Goal: Information Seeking & Learning: Find specific fact

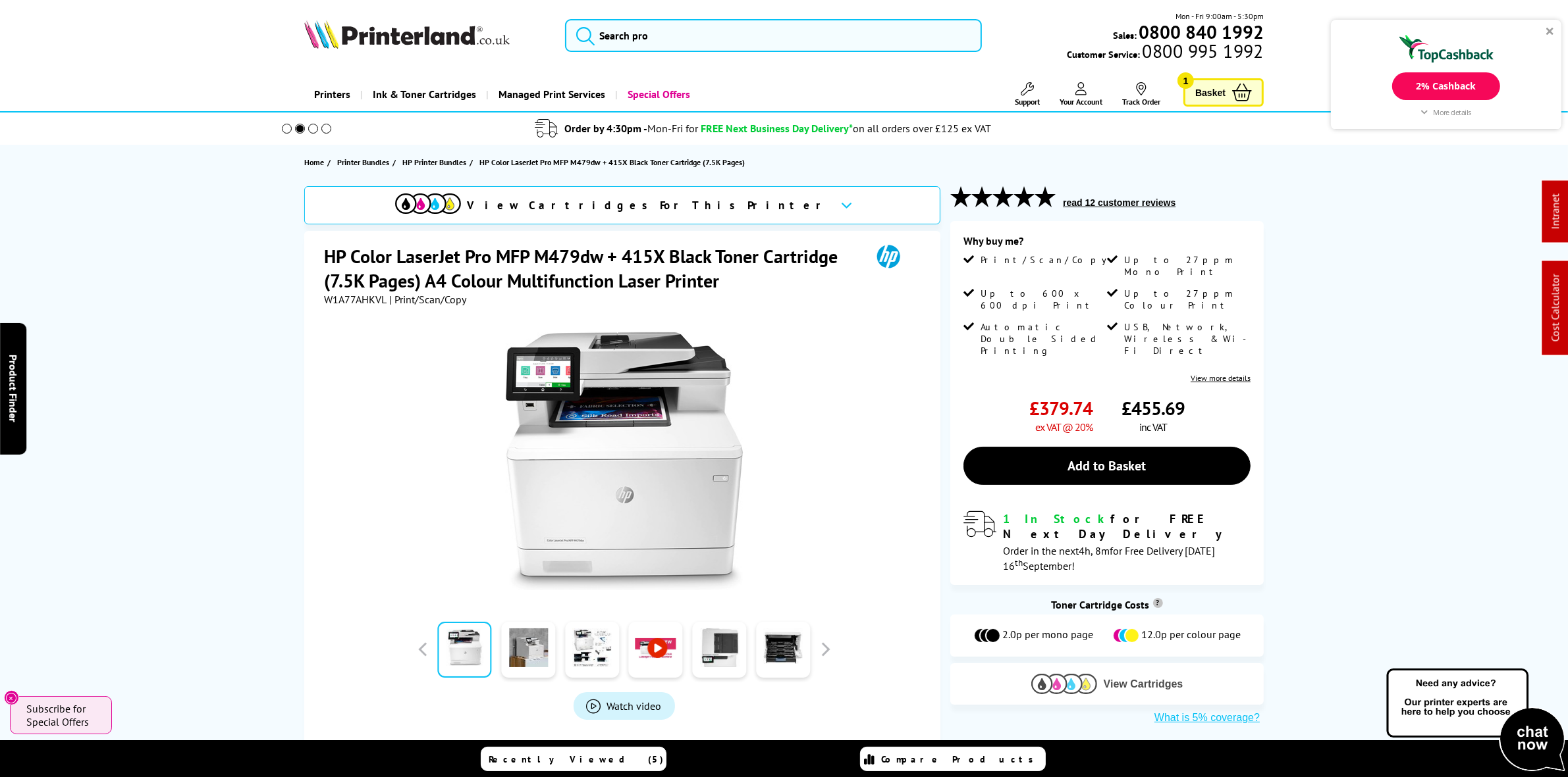
click at [1063, 674] on img at bounding box center [1064, 684] width 66 height 20
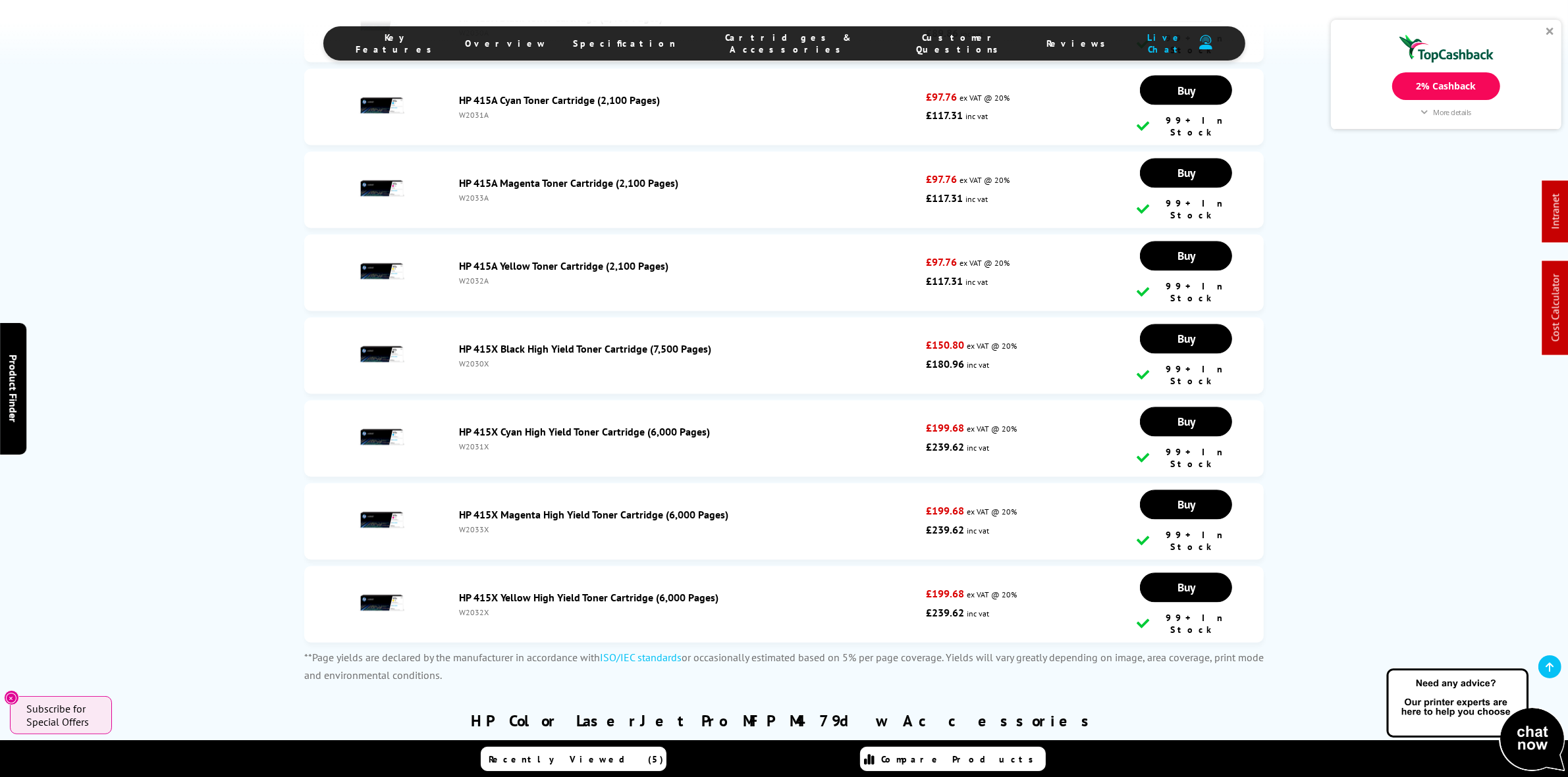
scroll to position [3160, 0]
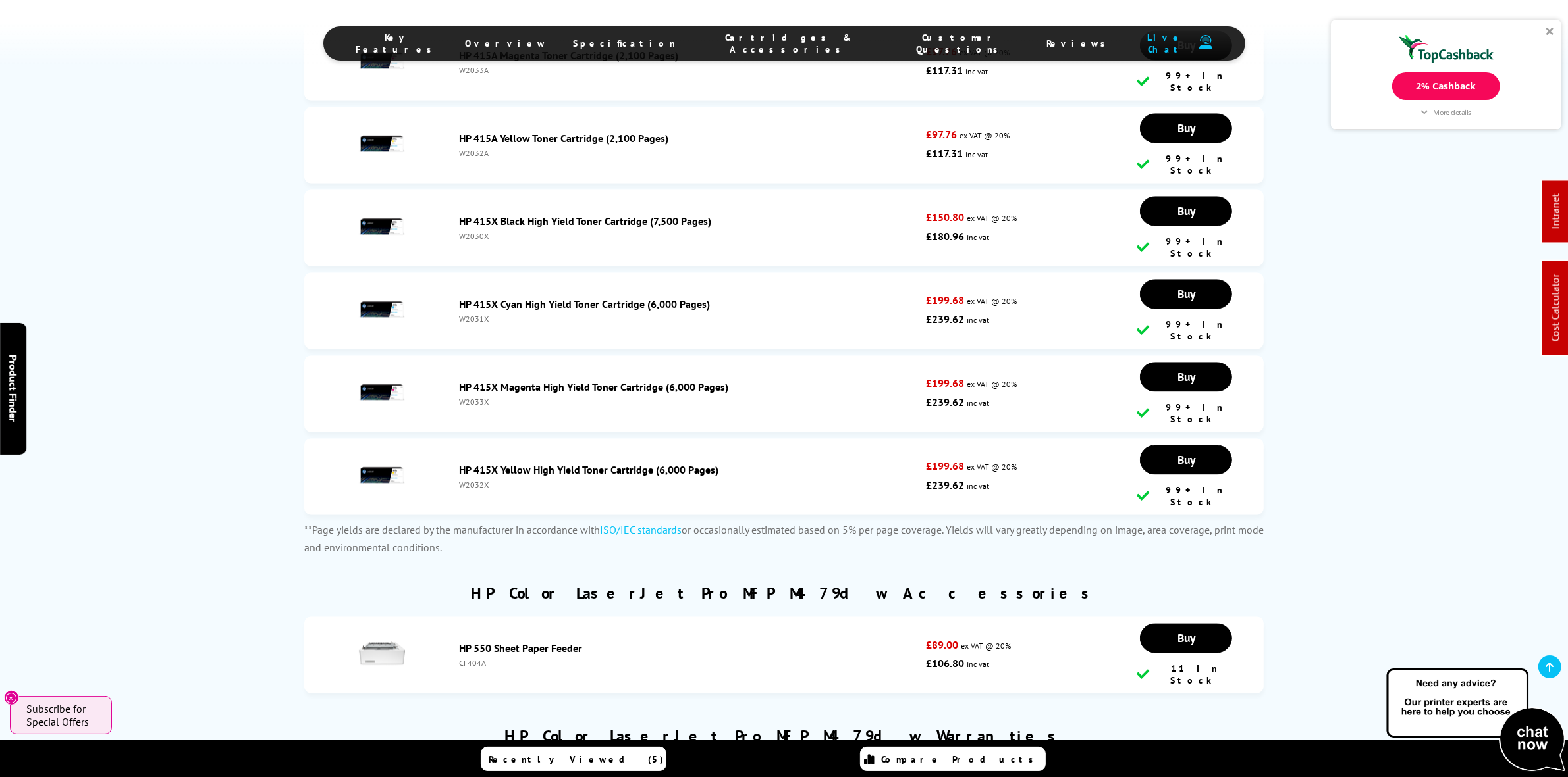
click at [479, 397] on div "W2033X" at bounding box center [690, 402] width 460 height 10
click at [475, 314] on div "W2031X" at bounding box center [690, 319] width 460 height 10
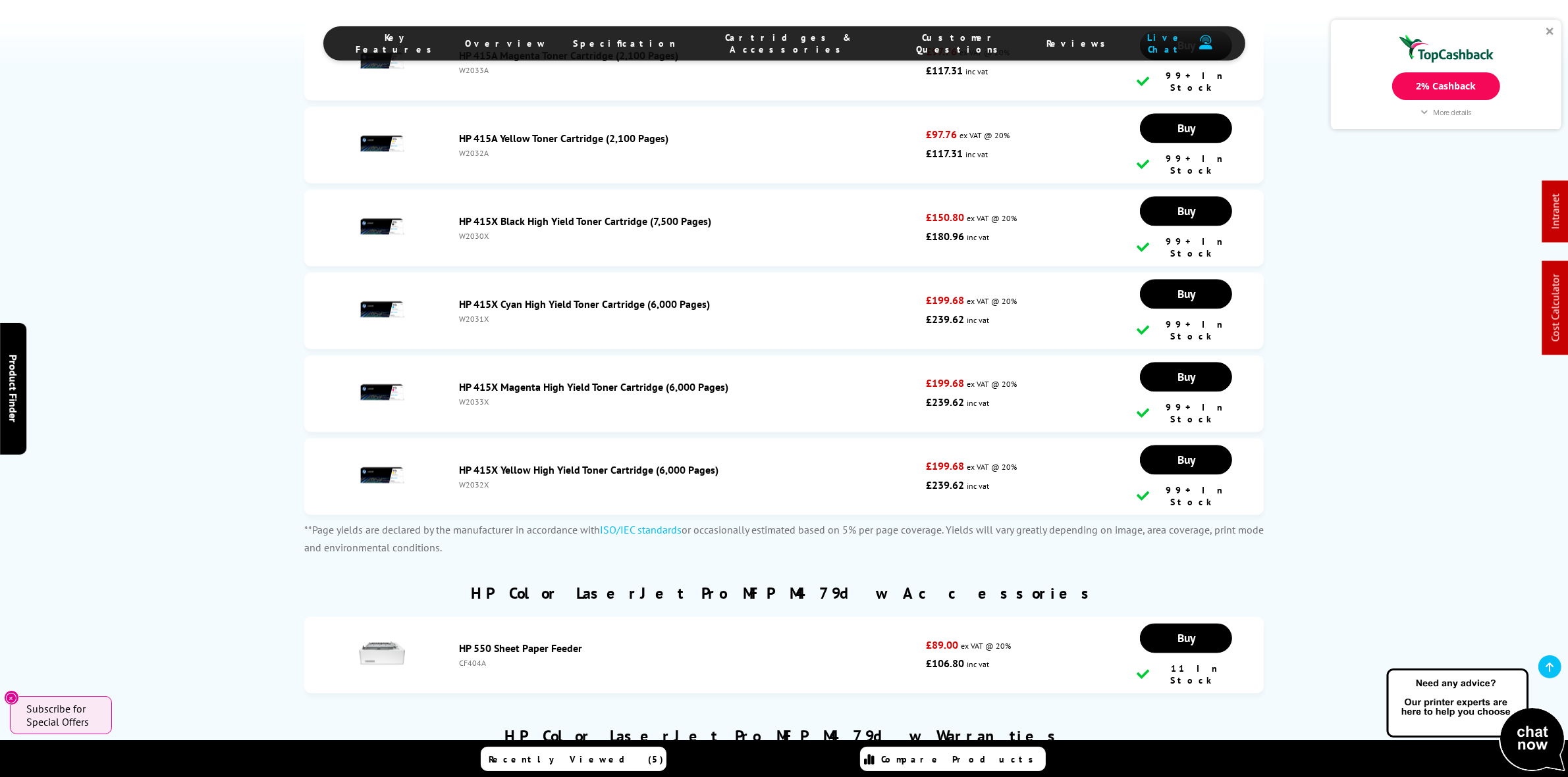
copy div "W2031X"
click at [484, 480] on div "W2032X" at bounding box center [690, 485] width 460 height 10
click at [485, 480] on div "W2032X" at bounding box center [690, 485] width 460 height 10
copy li "W2032X"
click at [1557, 673] on link at bounding box center [1550, 667] width 23 height 23
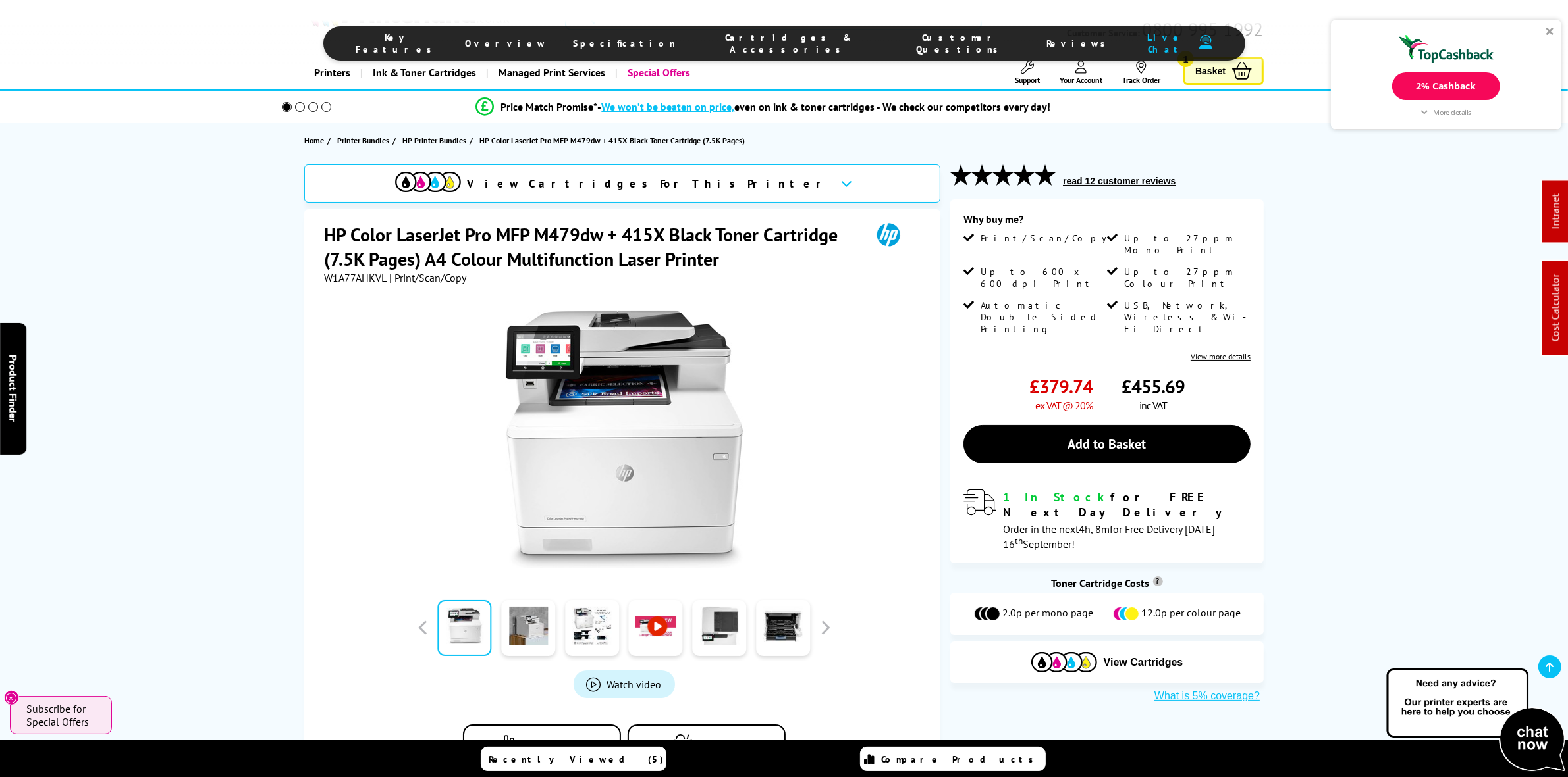
scroll to position [0, 0]
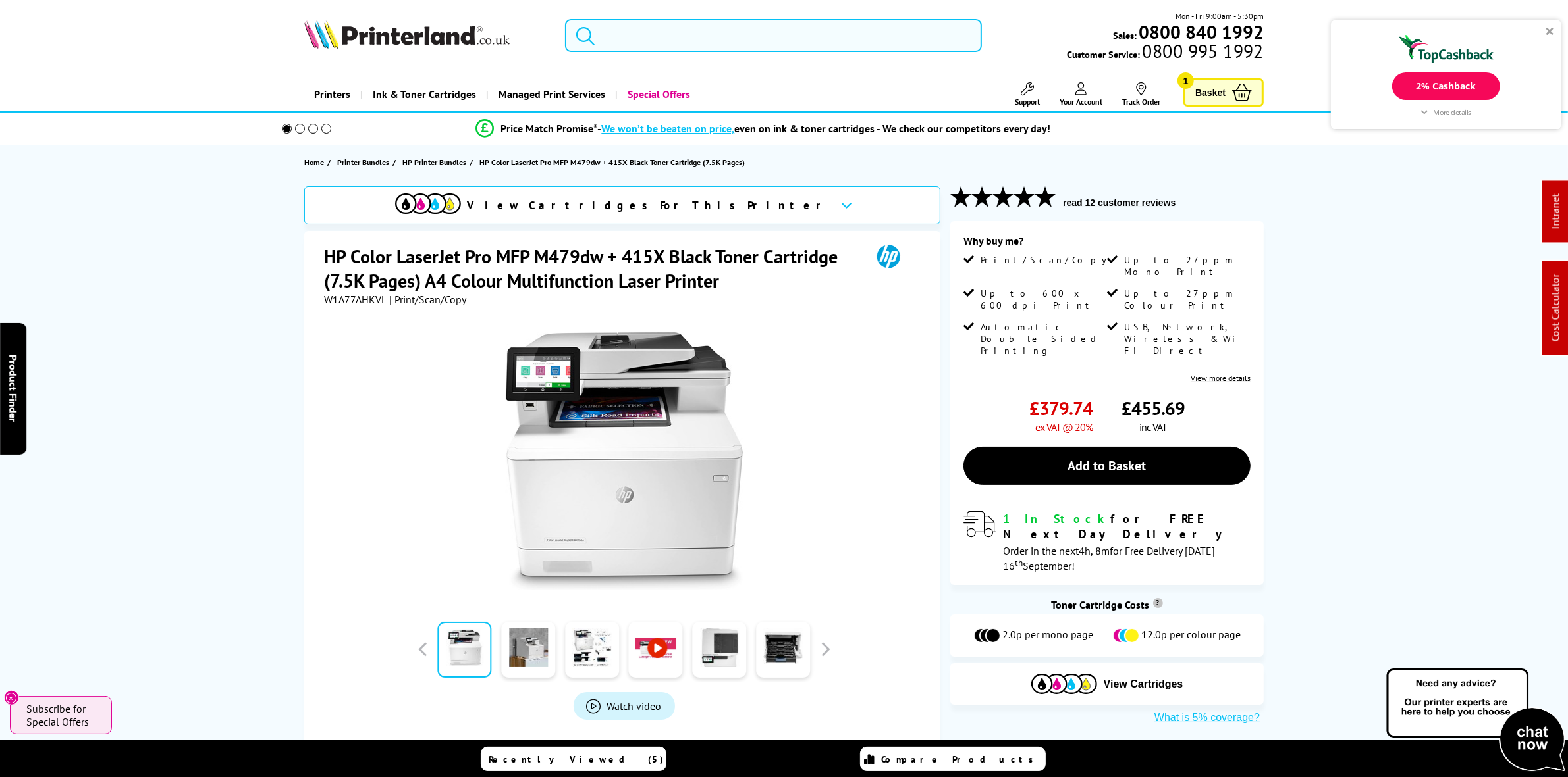
click at [649, 34] on input "search" at bounding box center [772, 35] width 416 height 33
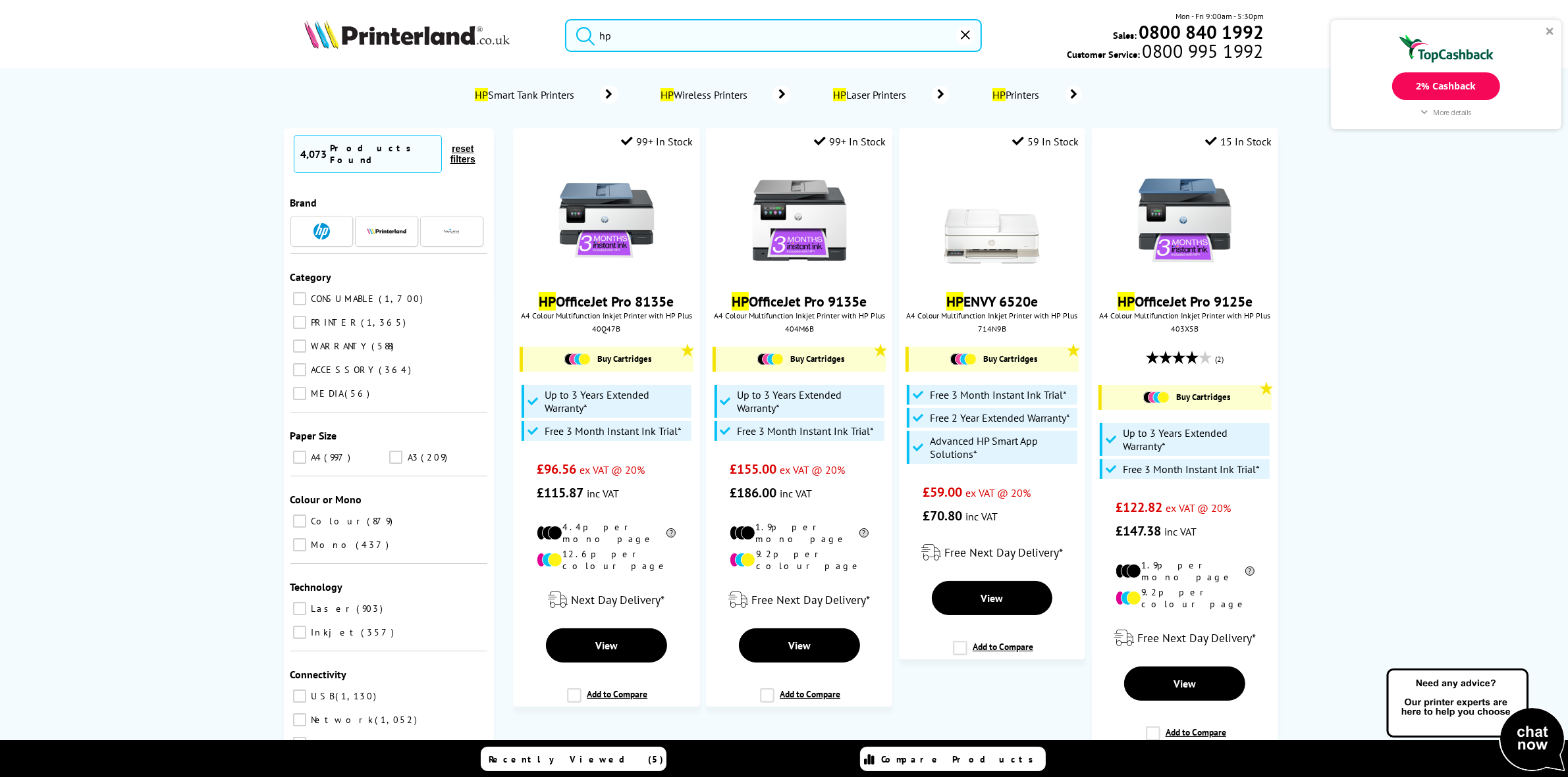
paste input "4700dn"
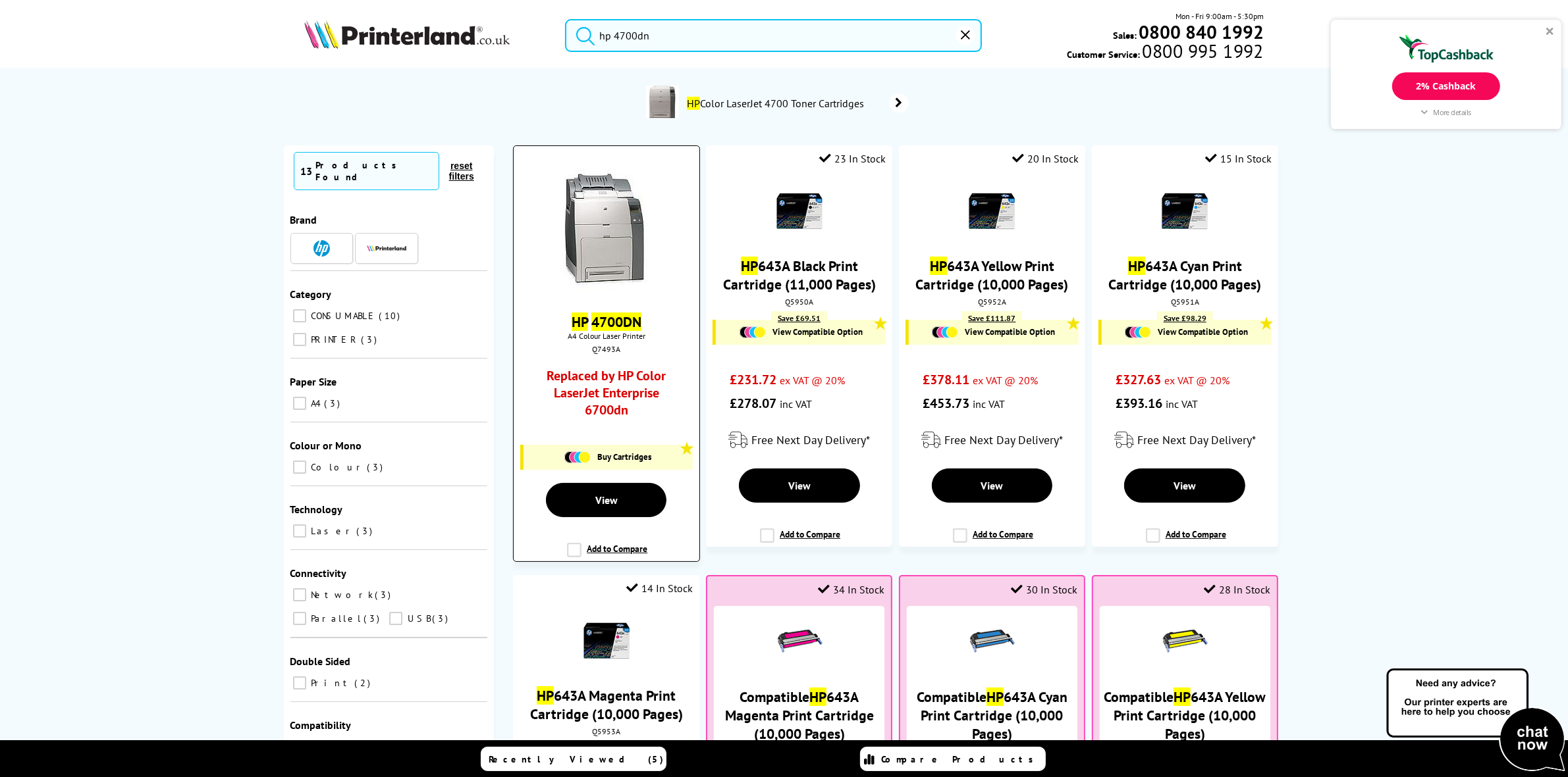
type input "hp 4700dn"
click at [598, 225] on img at bounding box center [606, 229] width 85 height 121
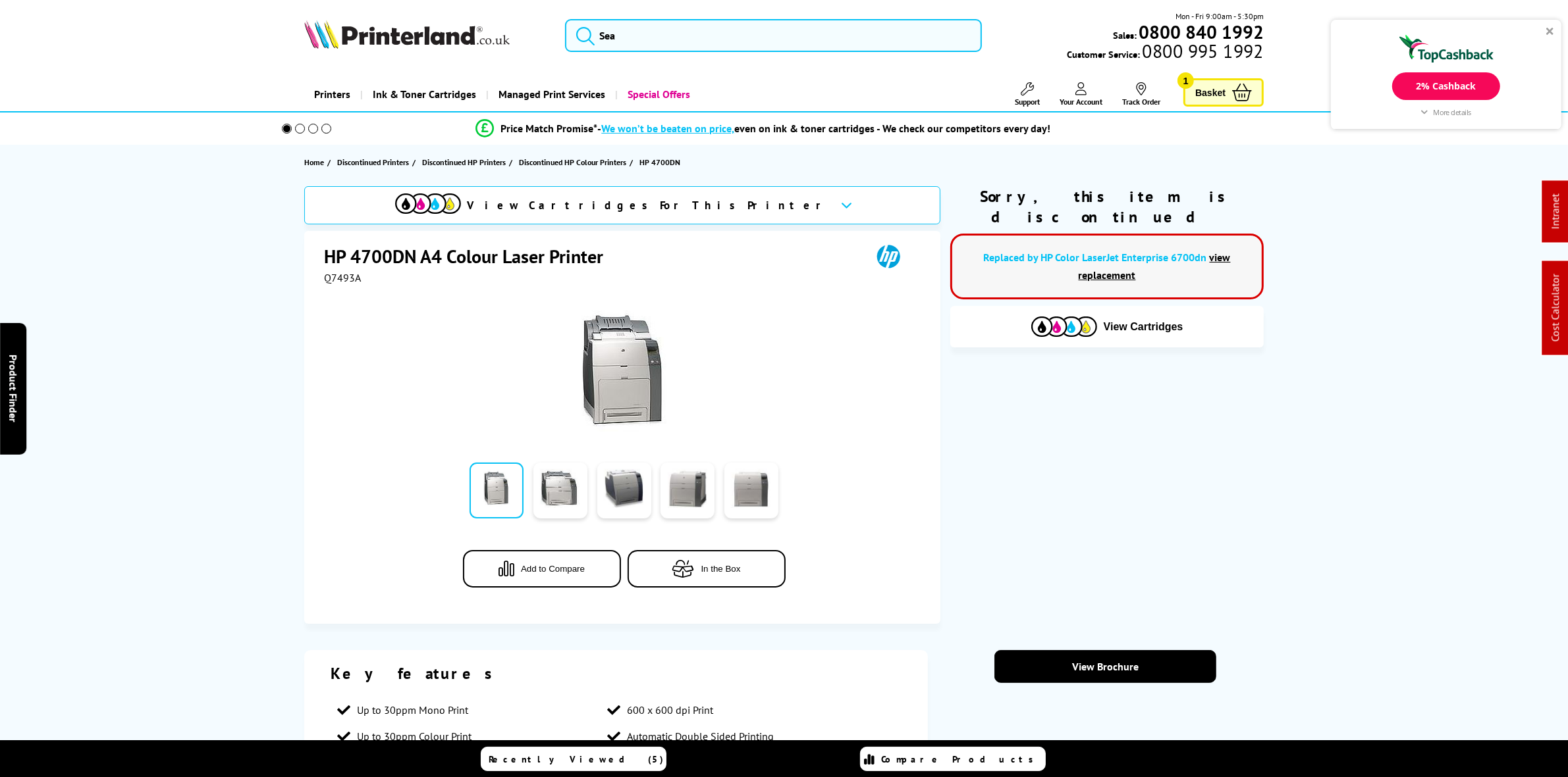
click at [1171, 323] on div "View Cartridges" at bounding box center [1107, 326] width 313 height 42
click at [1177, 321] on span "View Cartridges" at bounding box center [1143, 327] width 79 height 12
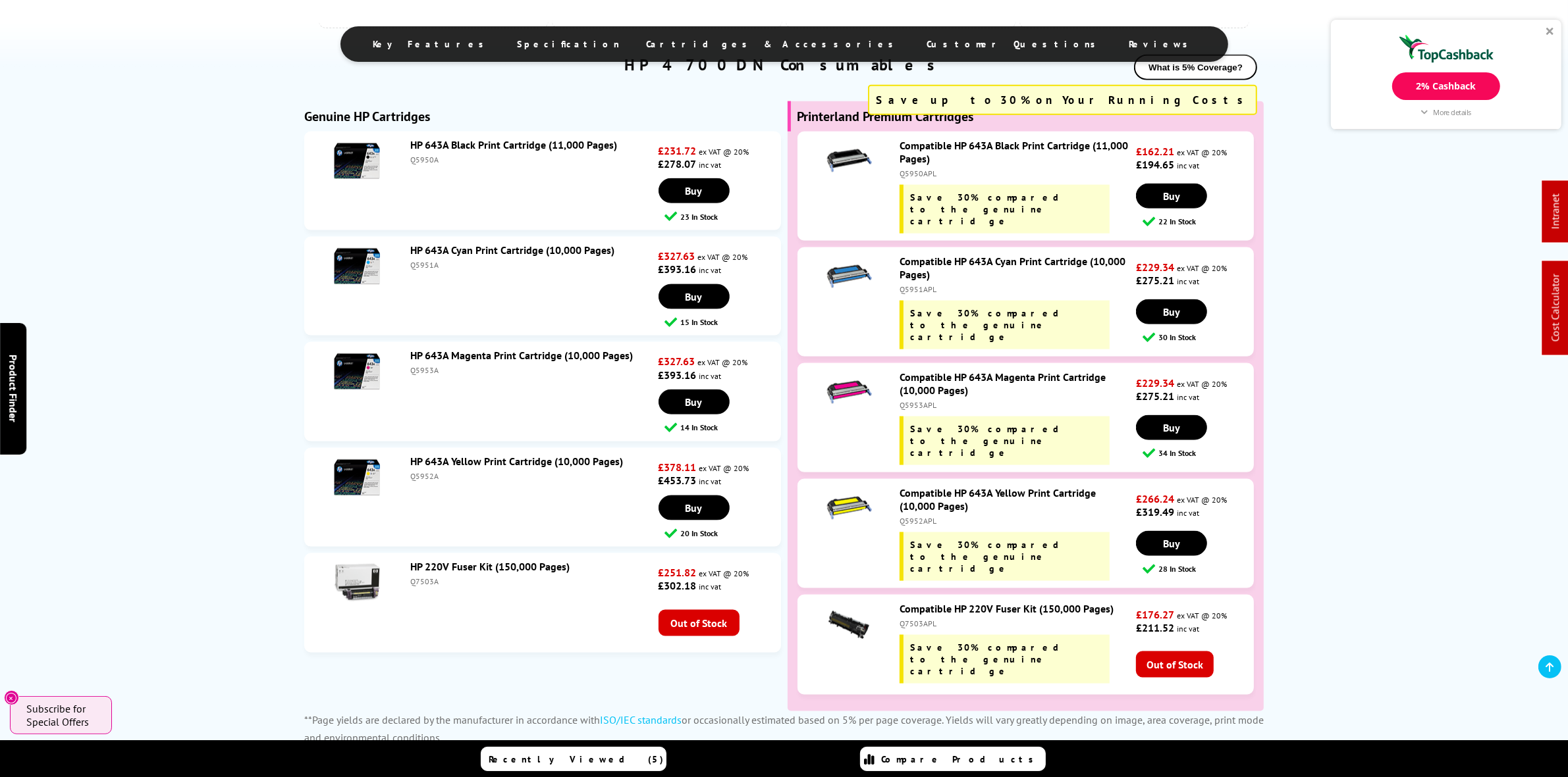
scroll to position [2201, 0]
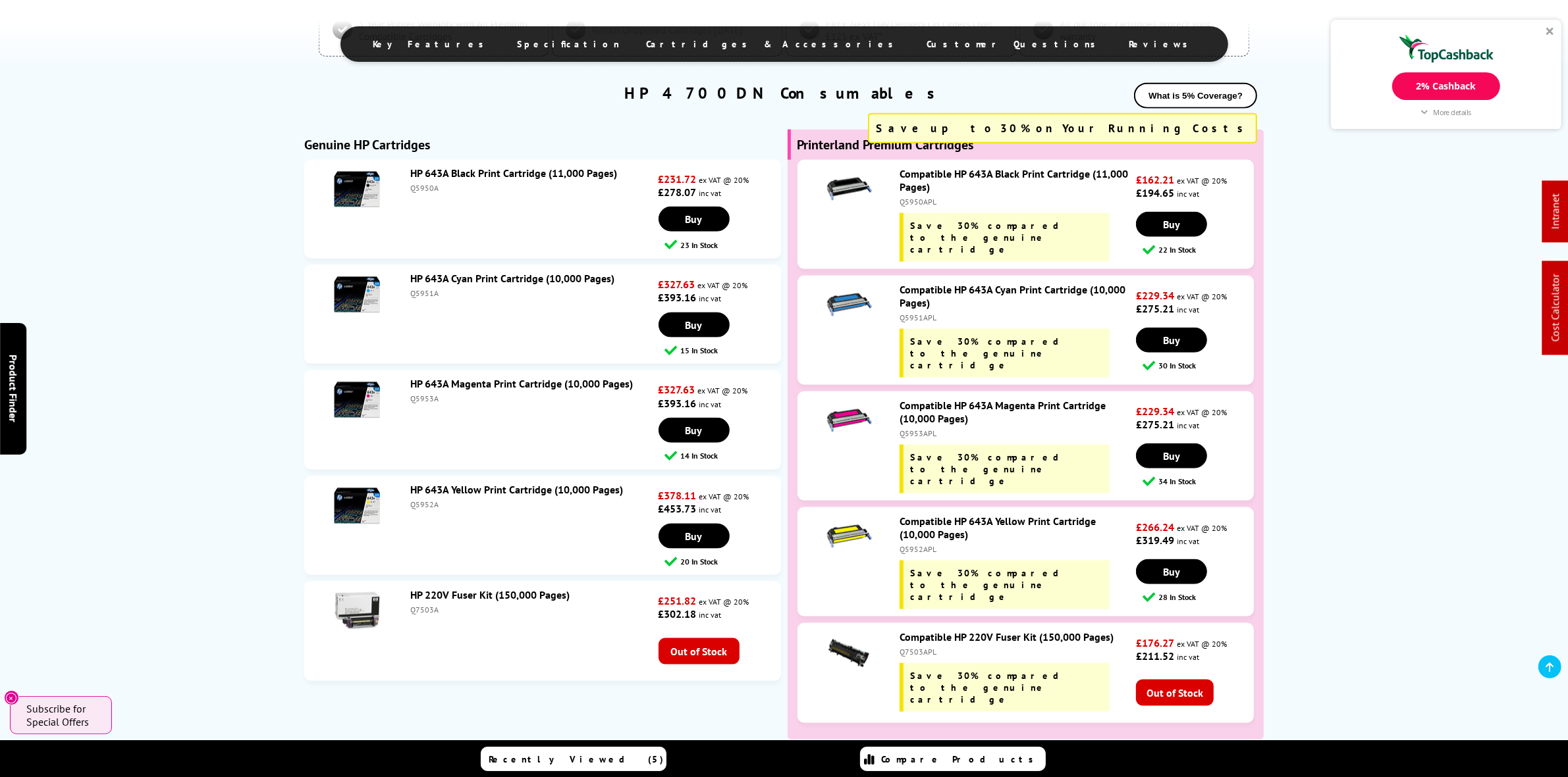
click at [426, 323] on li "HP 643A Cyan Print Cartridge (10,000 Pages) Q5951A £327.63 ex VAT @ 20% £393.16…" at bounding box center [542, 315] width 477 height 99
copy div "Q5951A"
